Goal: Task Accomplishment & Management: Manage account settings

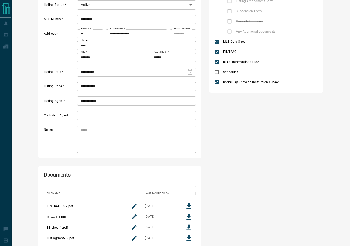
scroll to position [115, 0]
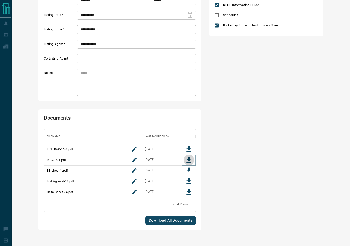
click at [187, 161] on icon "Download File" at bounding box center [189, 160] width 8 height 8
click at [186, 171] on icon "Download File" at bounding box center [189, 171] width 8 height 8
click at [186, 148] on icon "Download File" at bounding box center [189, 149] width 8 height 8
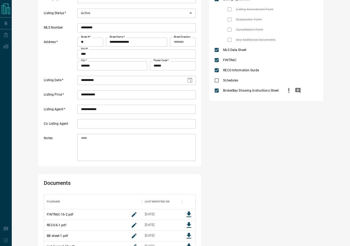
scroll to position [11, 0]
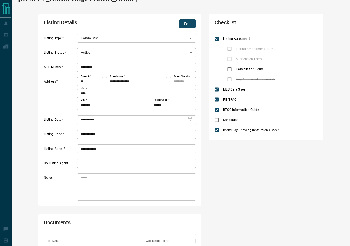
click at [193, 20] on button "Edit" at bounding box center [187, 23] width 17 height 9
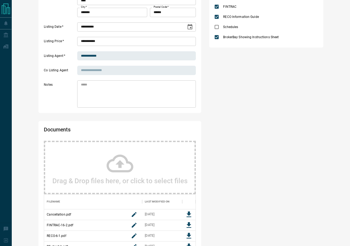
scroll to position [0, 0]
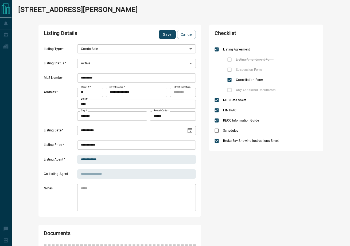
click at [150, 66] on body "**********" at bounding box center [175, 213] width 350 height 426
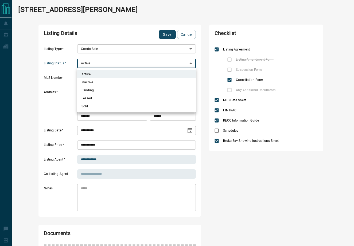
click at [100, 83] on li "Inactive" at bounding box center [136, 82] width 119 height 8
type input "*"
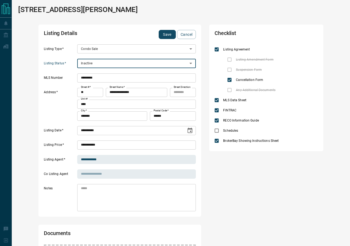
scroll to position [4, 4]
click at [293, 195] on div "Checklist Listing Agreement Listing Amendment Form Suspension Form Cancellation…" at bounding box center [266, 217] width 114 height 385
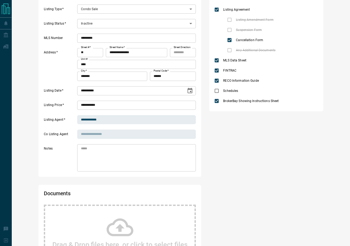
scroll to position [100, 0]
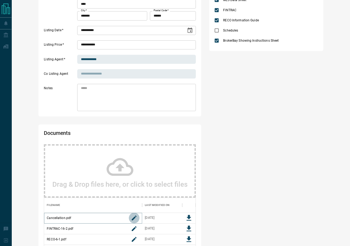
click at [138, 219] on button "rename button" at bounding box center [134, 218] width 11 height 11
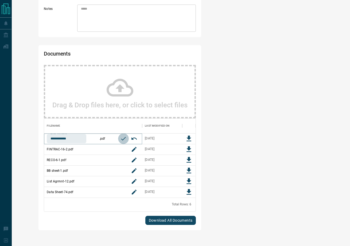
scroll to position [0, 0]
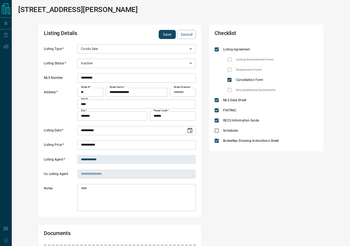
click at [115, 62] on body "**********" at bounding box center [175, 213] width 350 height 426
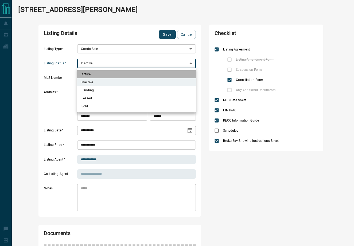
click at [110, 76] on li "Active" at bounding box center [136, 74] width 119 height 8
type input "*"
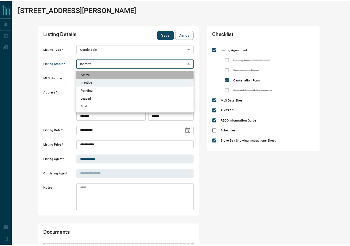
scroll to position [4, 4]
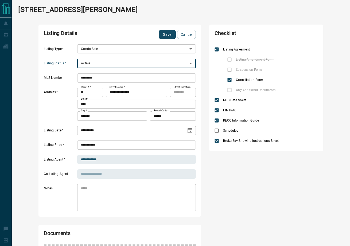
click at [282, 187] on div "Checklist Listing Agreement Listing Amendment Form Suspension Form Cancellation…" at bounding box center [266, 217] width 114 height 385
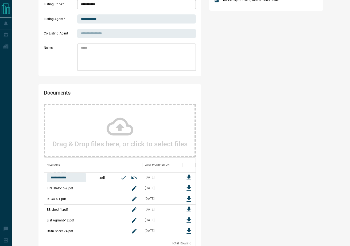
scroll to position [180, 0]
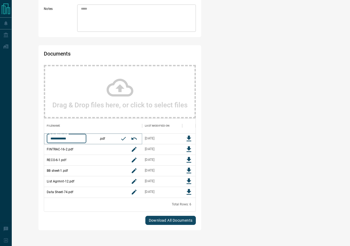
drag, startPoint x: 68, startPoint y: 140, endPoint x: 0, endPoint y: 128, distance: 69.4
click at [0, 128] on div "**********" at bounding box center [175, 33] width 350 height 426
type input "*********"
click at [123, 140] on icon "confirm rename button" at bounding box center [123, 138] width 6 height 6
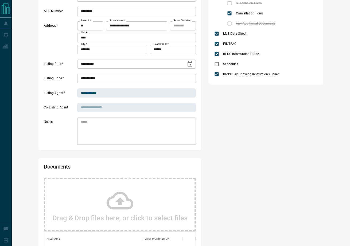
scroll to position [0, 0]
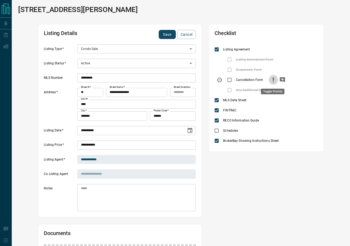
click at [273, 79] on icon "priority" at bounding box center [273, 78] width 1 height 3
click at [161, 34] on button "Save" at bounding box center [167, 34] width 17 height 9
